Goal: Task Accomplishment & Management: Manage account settings

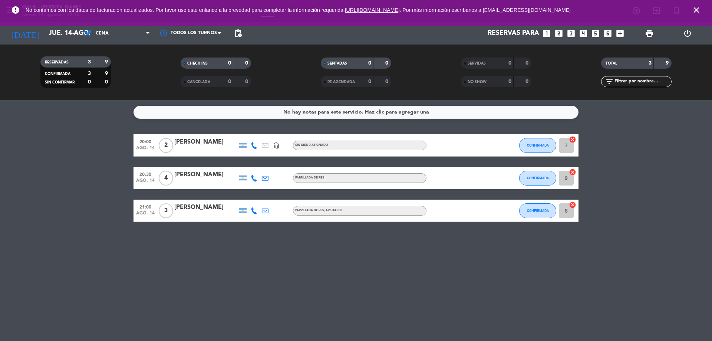
click at [203, 143] on div "[PERSON_NAME]" at bounding box center [205, 142] width 63 height 10
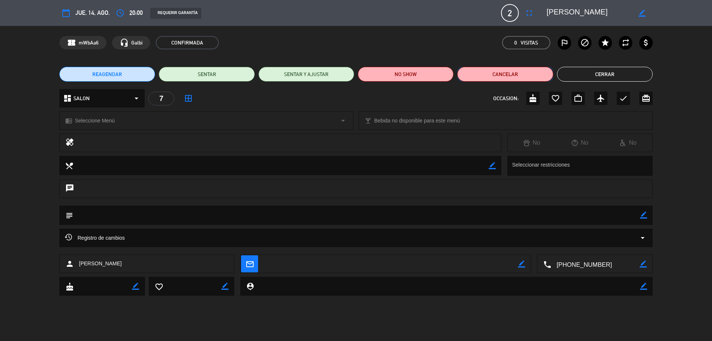
click at [489, 76] on button "Cancelar" at bounding box center [505, 74] width 96 height 15
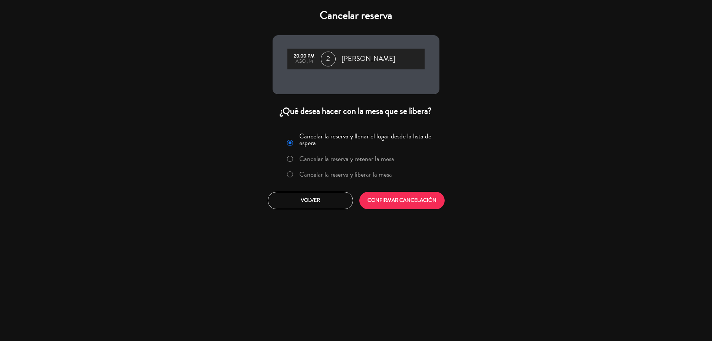
click at [320, 178] on label "Cancelar la reserva y liberar la mesa" at bounding box center [345, 174] width 93 height 7
click at [394, 201] on button "CONFIRMAR CANCELACIÓN" at bounding box center [401, 200] width 85 height 17
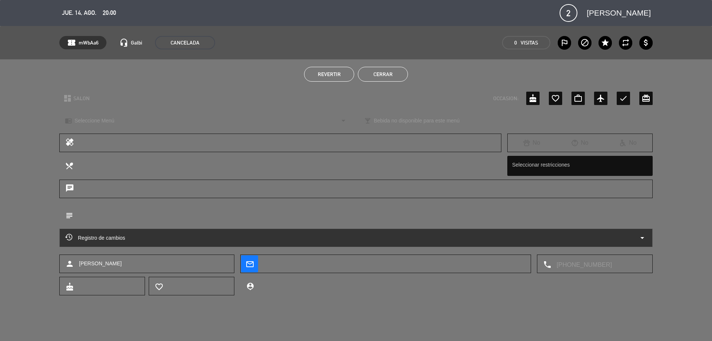
click at [380, 73] on button "Cerrar" at bounding box center [383, 74] width 50 height 15
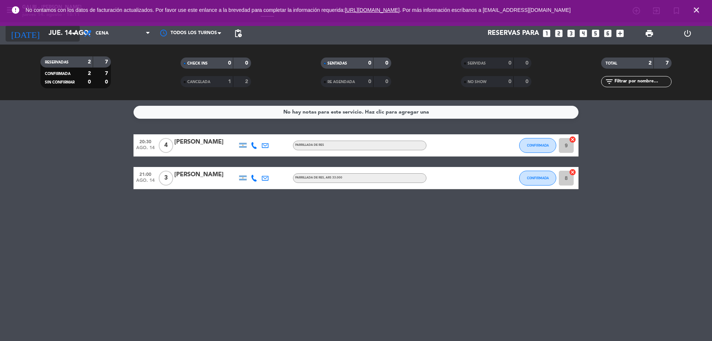
click at [47, 32] on input "jue. 14 ago." at bounding box center [88, 33] width 86 height 15
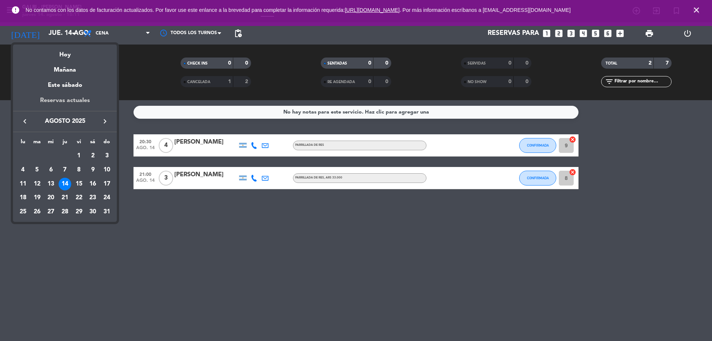
click at [73, 97] on div "Reservas actuales" at bounding box center [65, 103] width 104 height 15
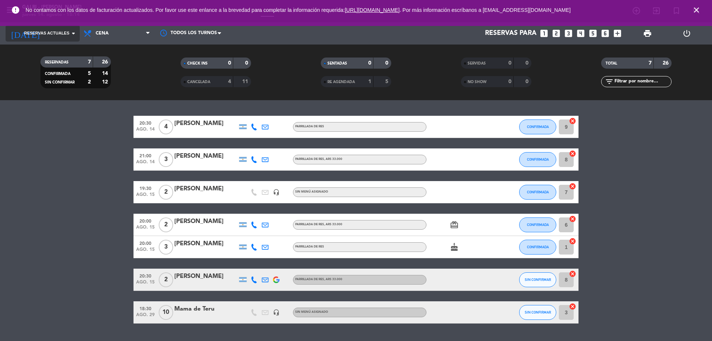
click at [67, 36] on span "Reservas actuales" at bounding box center [46, 33] width 45 height 7
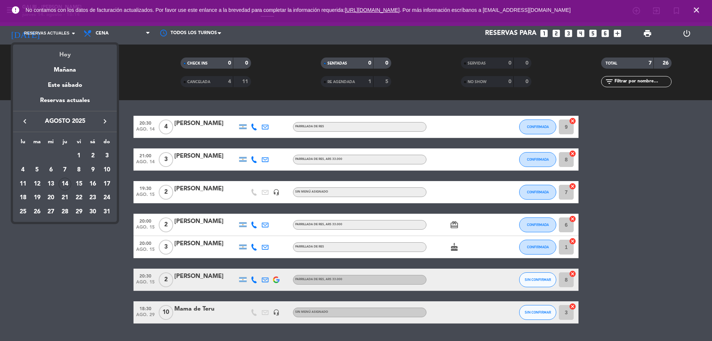
click at [66, 52] on div "Hoy" at bounding box center [65, 51] width 104 height 15
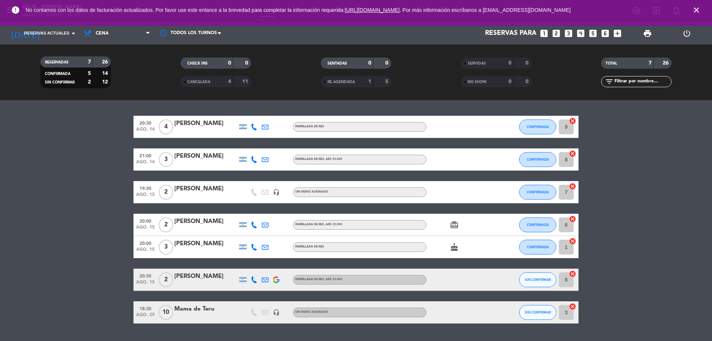
type input "jue. 14 ago."
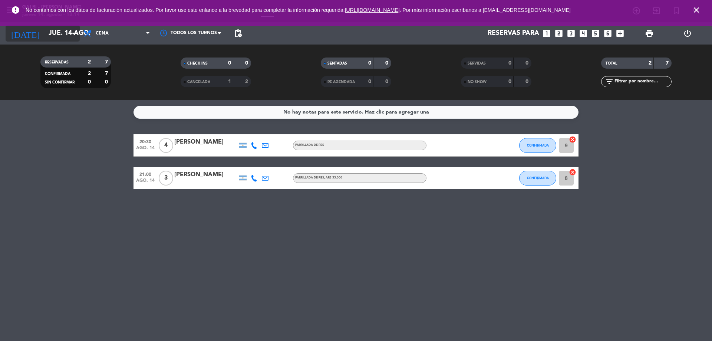
click at [60, 34] on input "jue. 14 ago." at bounding box center [88, 33] width 86 height 15
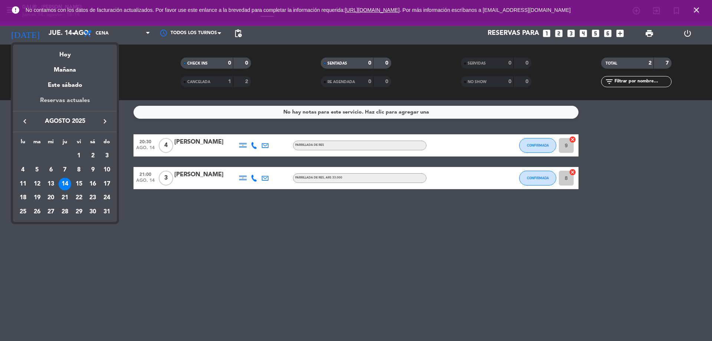
click at [66, 101] on div "Reservas actuales" at bounding box center [65, 103] width 104 height 15
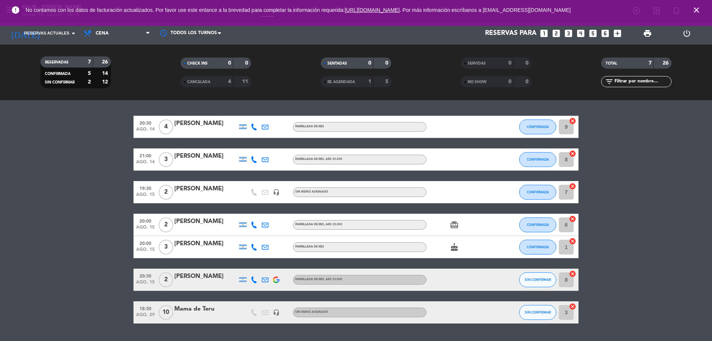
scroll to position [20, 0]
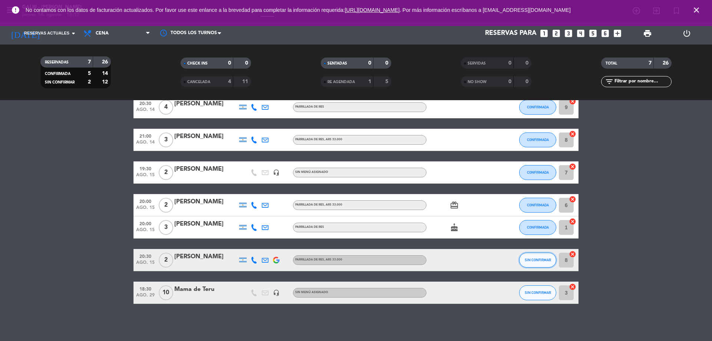
click at [538, 256] on button "SIN CONFIRMAR" at bounding box center [537, 259] width 37 height 15
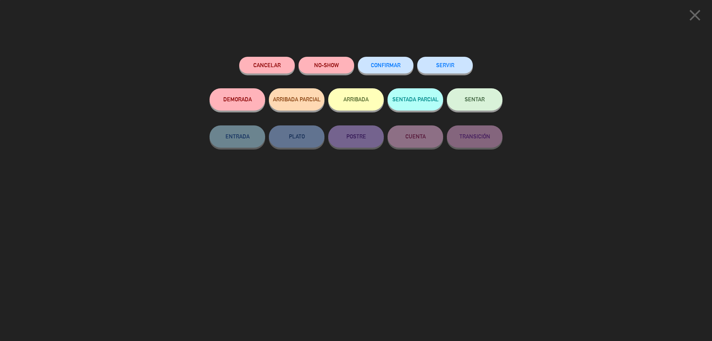
click at [389, 63] on span "CONFIRMAR" at bounding box center [386, 65] width 30 height 6
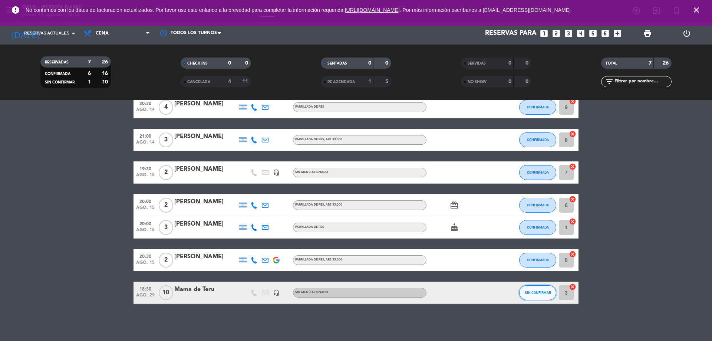
click at [535, 286] on button "SIN CONFIRMAR" at bounding box center [537, 292] width 37 height 15
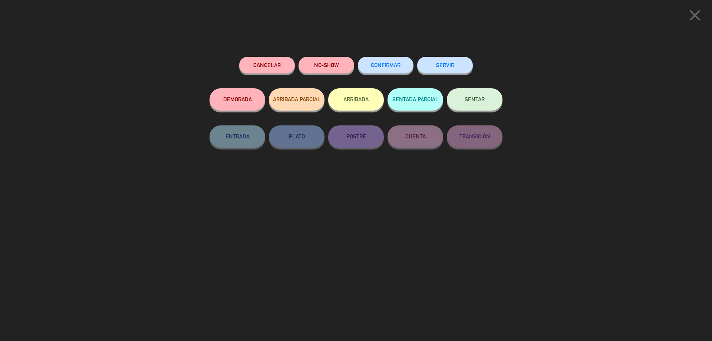
click at [387, 60] on button "CONFIRMAR" at bounding box center [386, 65] width 56 height 17
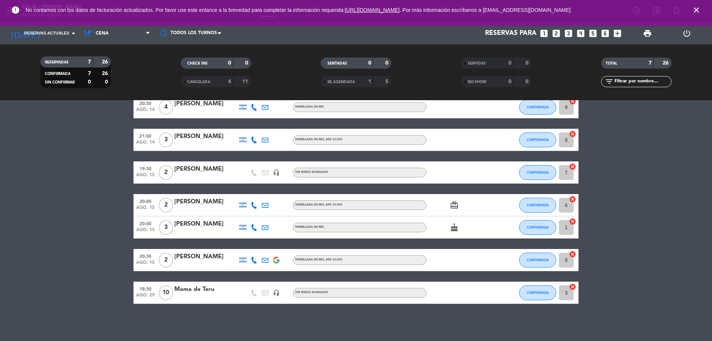
click at [277, 173] on icon "headset_mic" at bounding box center [276, 172] width 7 height 7
click at [277, 263] on img at bounding box center [276, 259] width 7 height 7
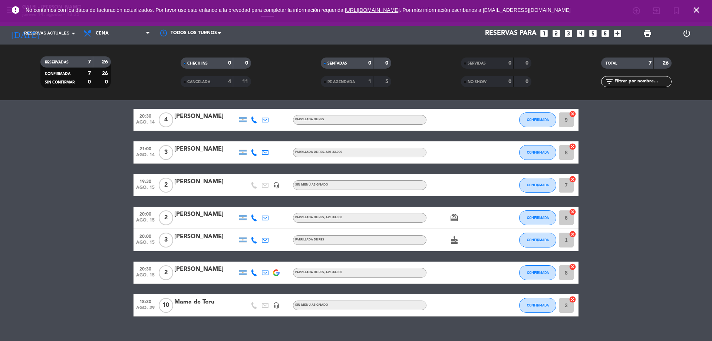
scroll to position [0, 0]
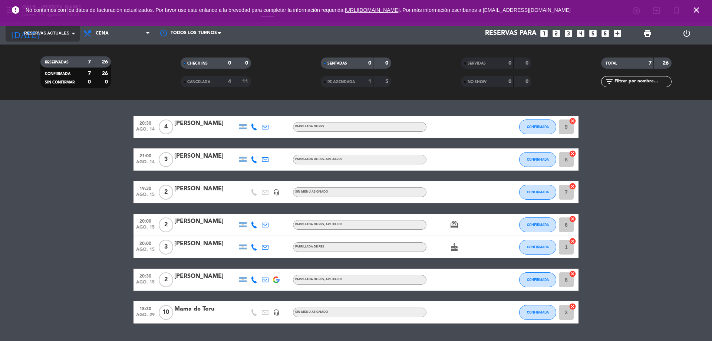
click at [70, 30] on icon "arrow_drop_down" at bounding box center [73, 33] width 9 height 9
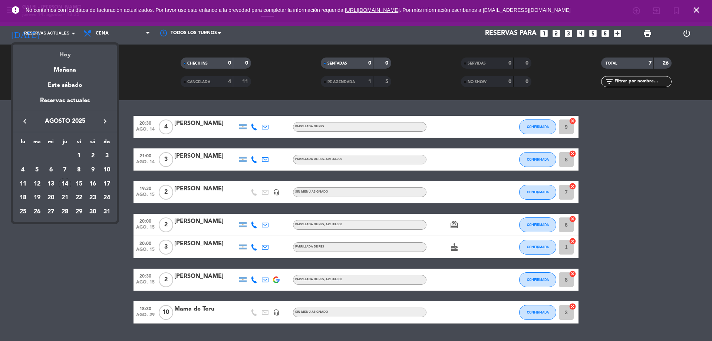
click at [65, 54] on div "Hoy" at bounding box center [65, 51] width 104 height 15
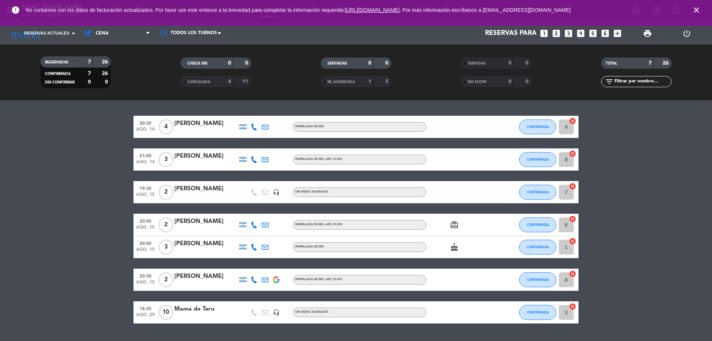
type input "jue. 14 ago."
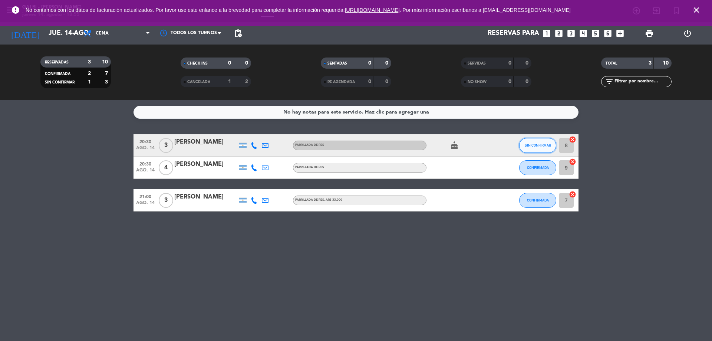
click at [543, 140] on button "SIN CONFIRMAR" at bounding box center [537, 145] width 37 height 15
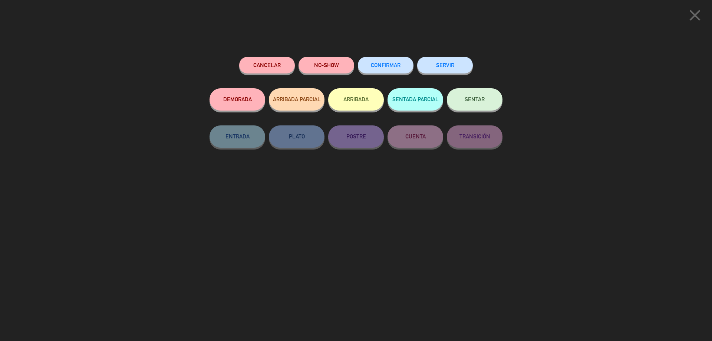
click at [382, 68] on span "CONFIRMAR" at bounding box center [386, 65] width 30 height 6
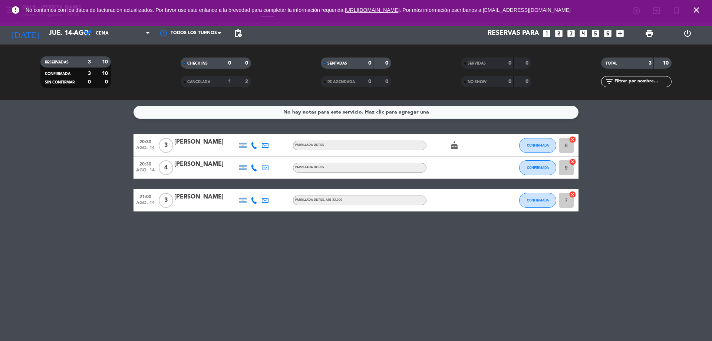
click at [255, 142] on icon at bounding box center [254, 145] width 7 height 7
click at [269, 129] on div "Copiar content_paste |" at bounding box center [258, 133] width 49 height 8
click at [269, 132] on span at bounding box center [272, 133] width 6 height 6
click at [254, 166] on icon at bounding box center [254, 167] width 7 height 7
click at [258, 156] on span "content_paste" at bounding box center [261, 155] width 6 height 6
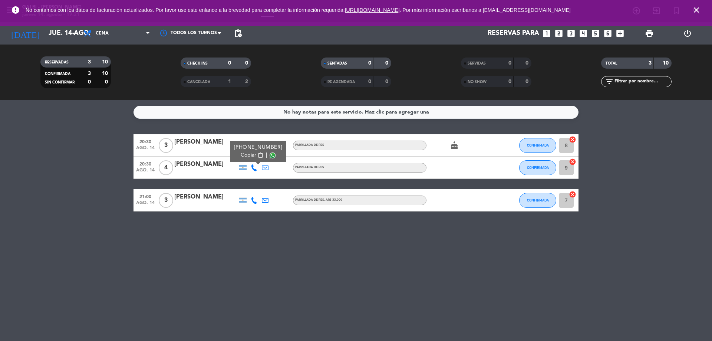
click at [252, 198] on icon at bounding box center [254, 200] width 7 height 7
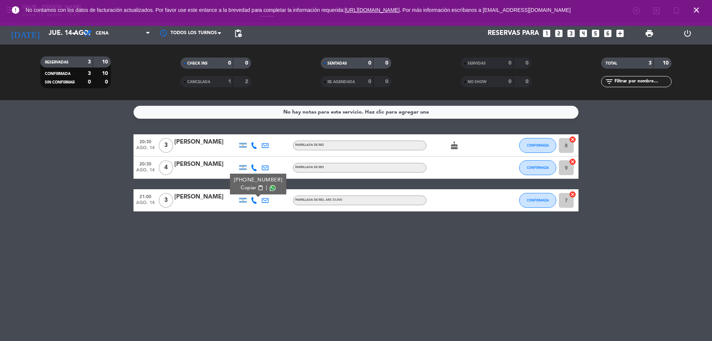
click at [258, 185] on span "content_paste" at bounding box center [261, 188] width 6 height 6
click at [179, 269] on div "No hay notas para este servicio. Haz clic para agregar una 20:30 [DATE] 3 [PERS…" at bounding box center [356, 220] width 712 height 241
click at [455, 145] on icon "cake" at bounding box center [454, 145] width 9 height 9
click at [348, 271] on div "No hay notas para este servicio. Haz clic para agregar una 20:30 [DATE] 3 [PERS…" at bounding box center [356, 220] width 712 height 241
